Goal: Check status: Check status

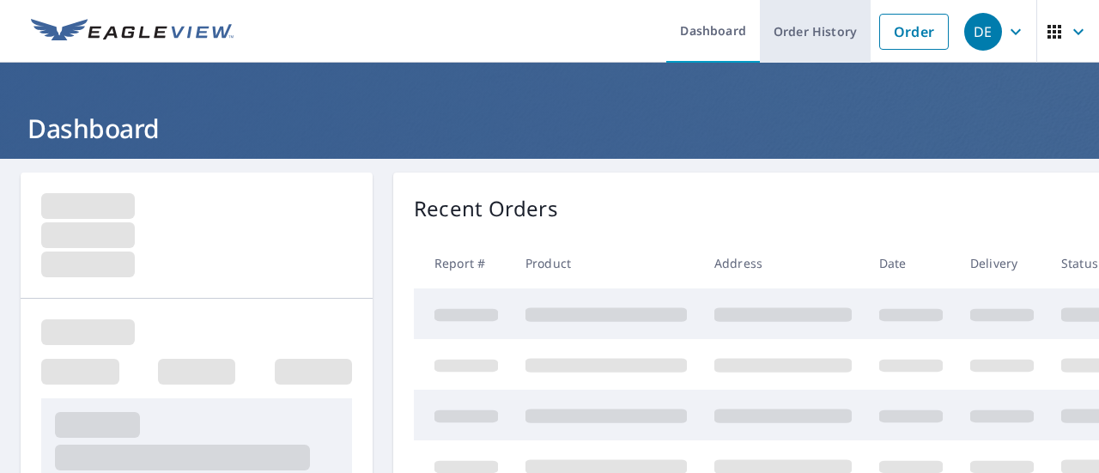
click at [803, 36] on link "Order History" at bounding box center [815, 31] width 111 height 63
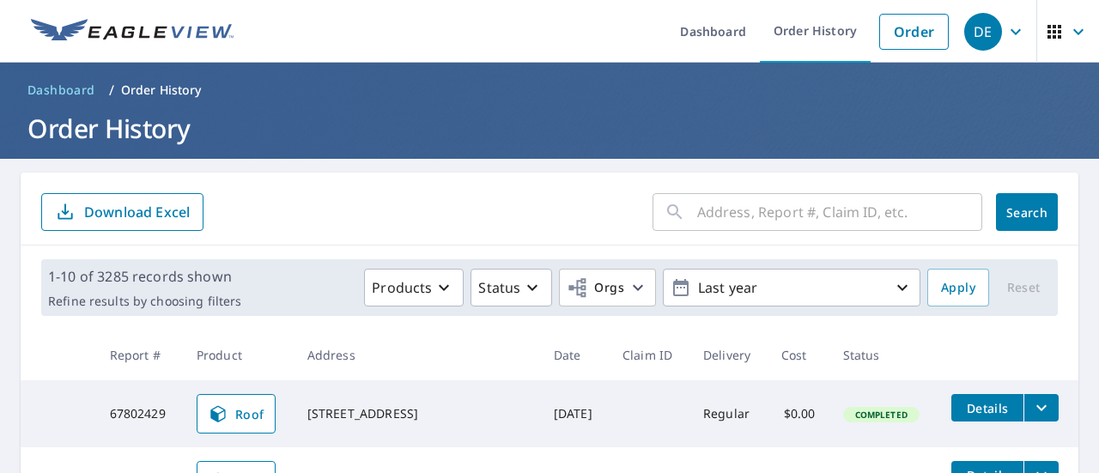
click at [778, 198] on input "text" at bounding box center [839, 212] width 285 height 48
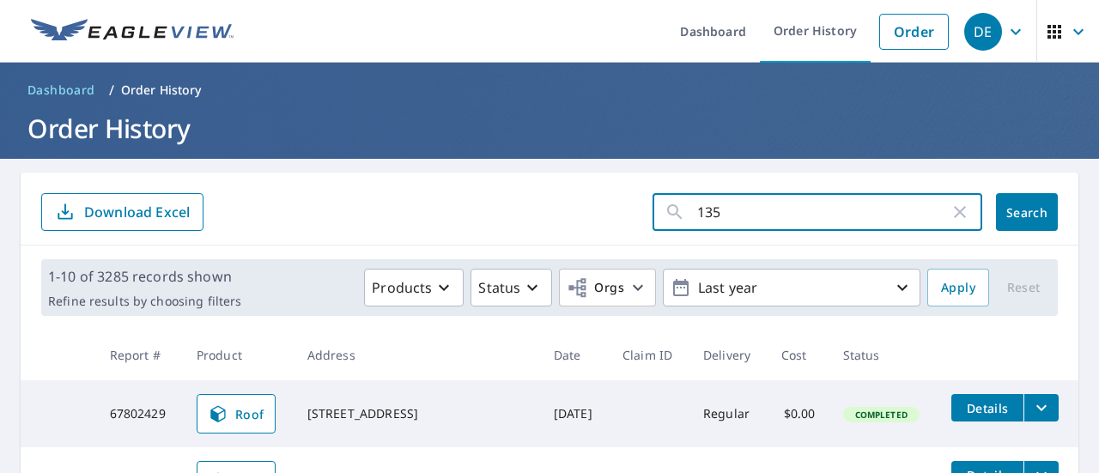
type input "1354"
click button "Search" at bounding box center [1027, 212] width 62 height 38
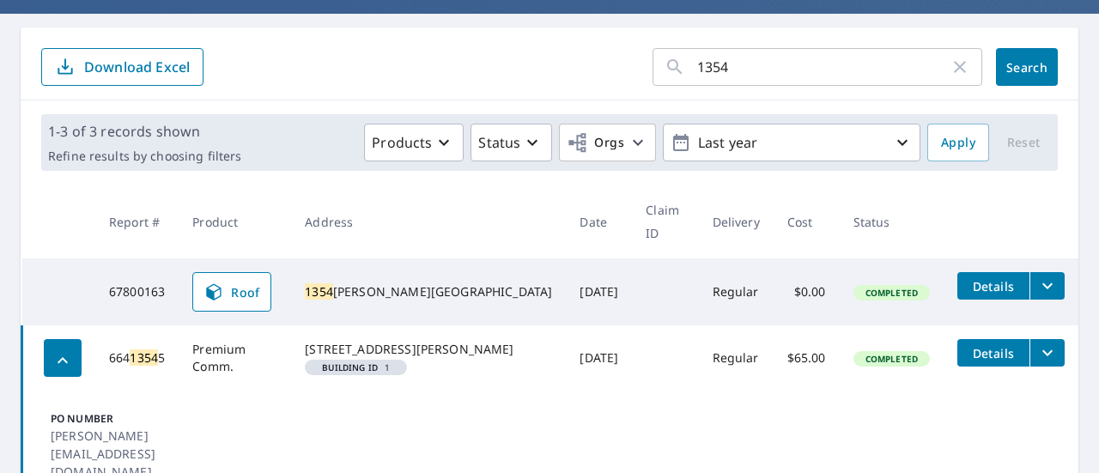
scroll to position [146, 0]
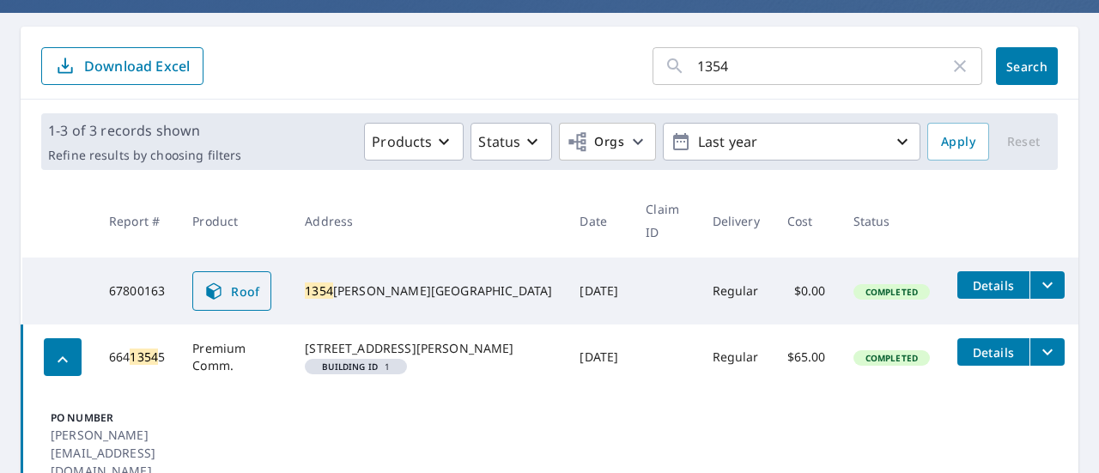
click at [240, 281] on span "Roof" at bounding box center [231, 291] width 57 height 21
